Goal: Find specific page/section: Find specific page/section

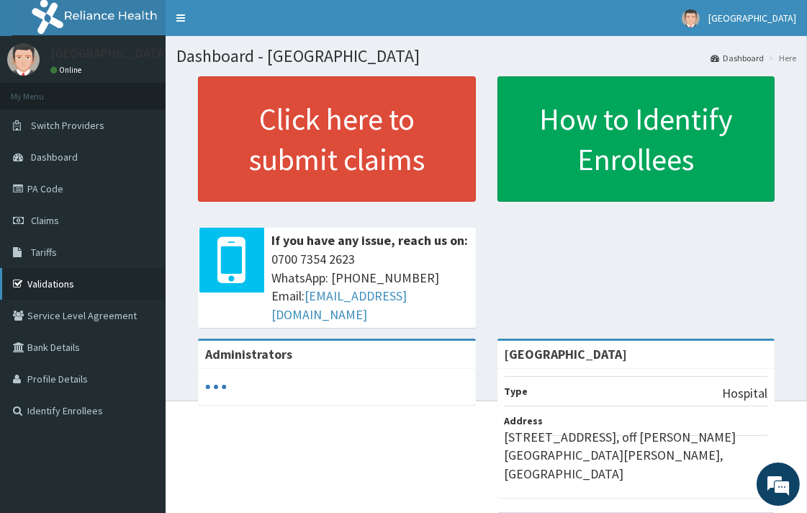
click at [74, 294] on link "Validations" at bounding box center [83, 284] width 166 height 32
click at [66, 281] on link "Validations" at bounding box center [83, 284] width 166 height 32
